Goal: Transaction & Acquisition: Obtain resource

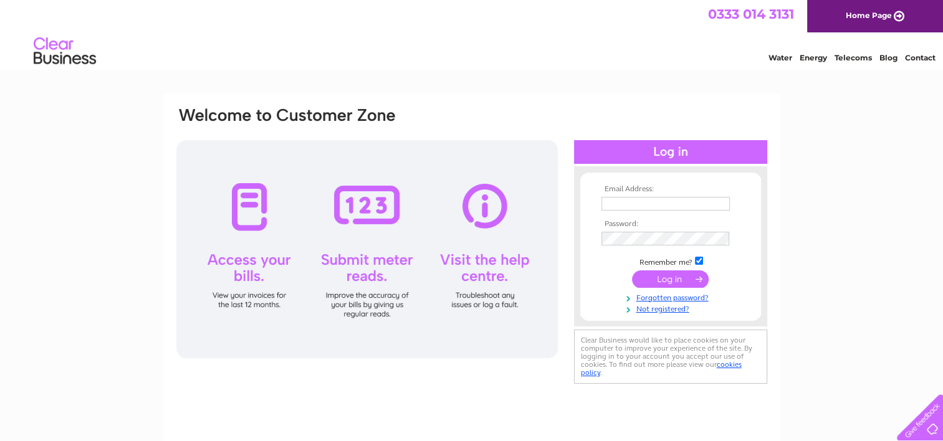
type input "xcwe.llp@outlook.com"
click at [679, 279] on input "submit" at bounding box center [670, 278] width 77 height 17
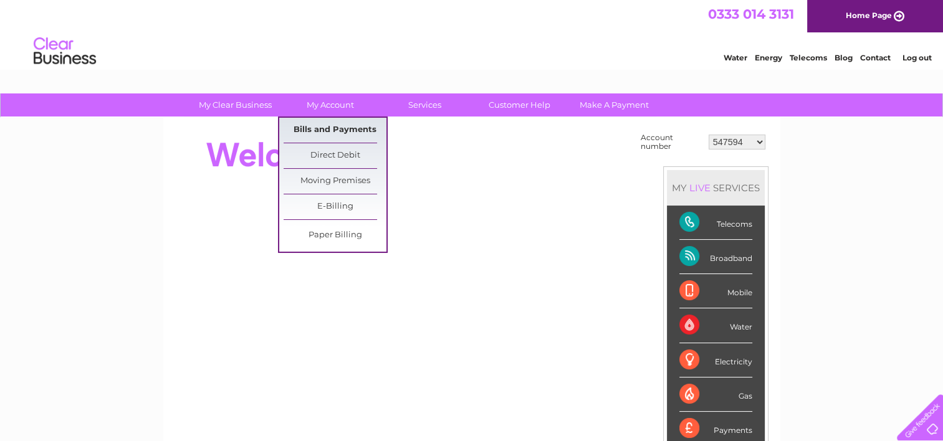
click at [337, 133] on link "Bills and Payments" at bounding box center [335, 130] width 103 height 25
click at [324, 132] on link "Bills and Payments" at bounding box center [335, 130] width 103 height 25
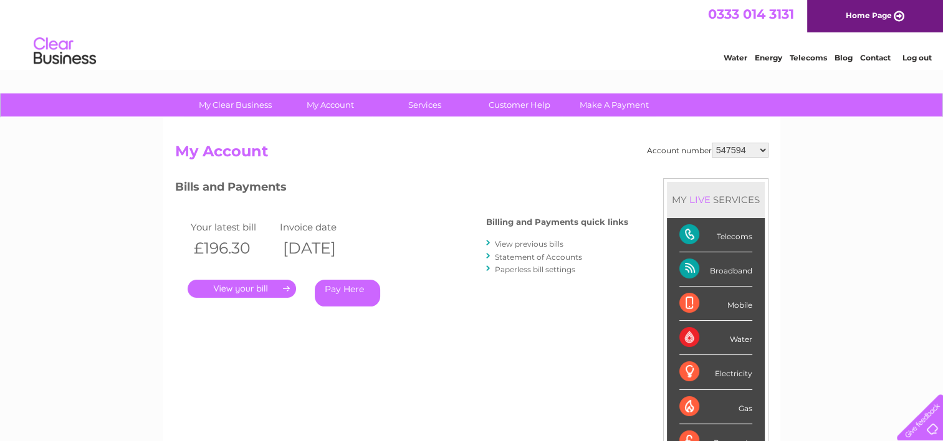
click at [250, 282] on link "." at bounding box center [242, 289] width 108 height 18
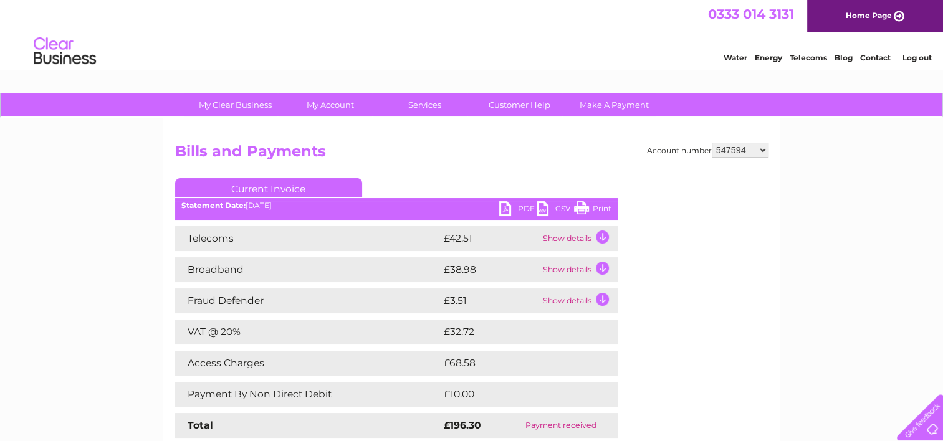
click at [505, 208] on link "PDF" at bounding box center [517, 210] width 37 height 18
